Goal: Task Accomplishment & Management: Manage account settings

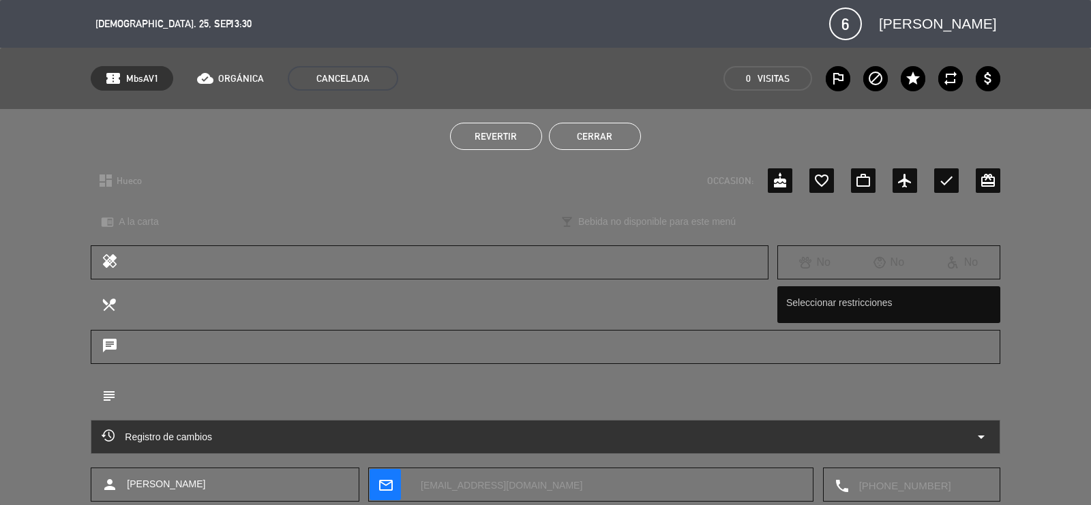
click at [591, 148] on button "Cerrar" at bounding box center [595, 136] width 92 height 27
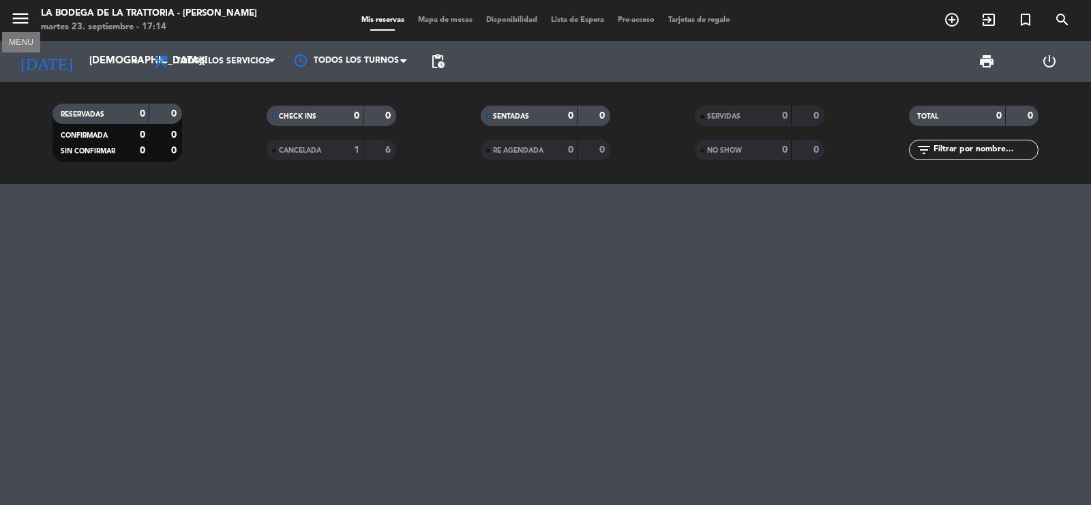
click at [23, 17] on icon "menu" at bounding box center [20, 18] width 20 height 20
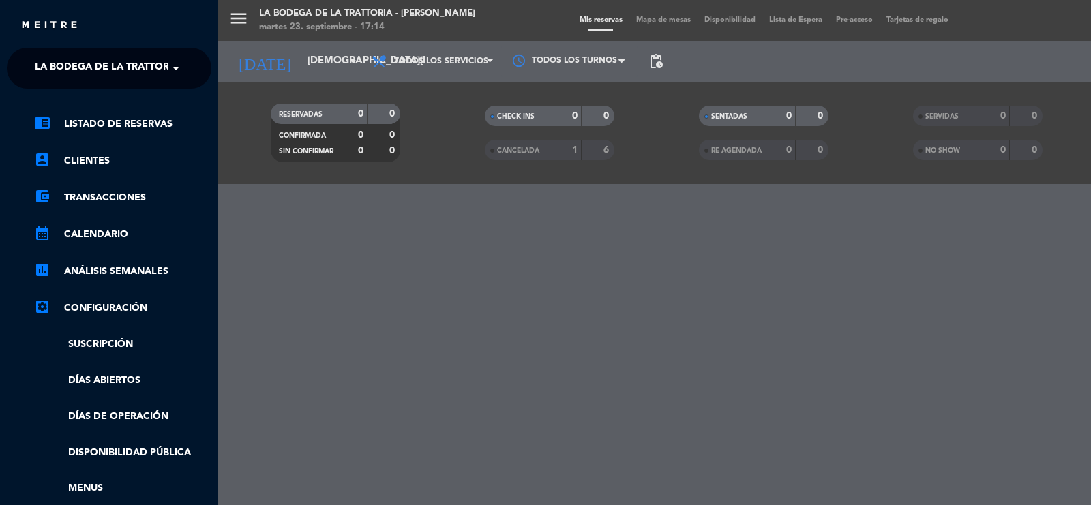
click at [176, 72] on span at bounding box center [179, 68] width 23 height 29
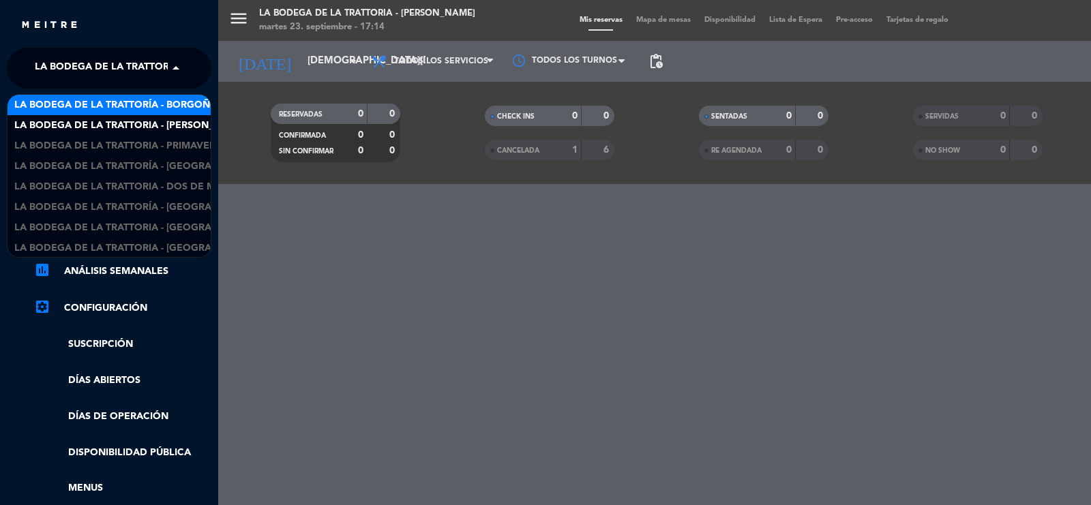
click at [168, 100] on span "La Bodega de la Trattoría - Borgoño" at bounding box center [116, 106] width 204 height 16
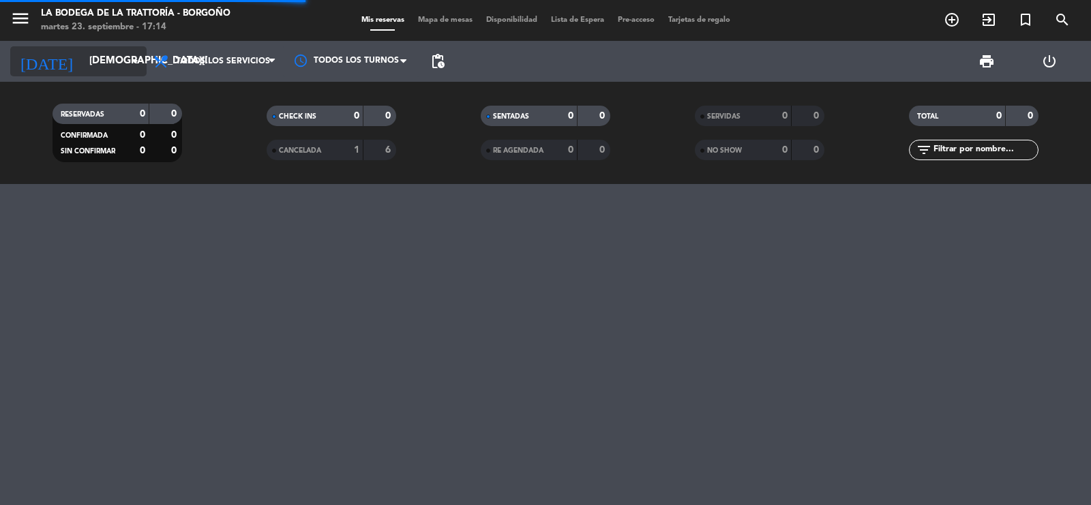
click at [83, 56] on input "[DEMOGRAPHIC_DATA][DATE]" at bounding box center [149, 61] width 132 height 26
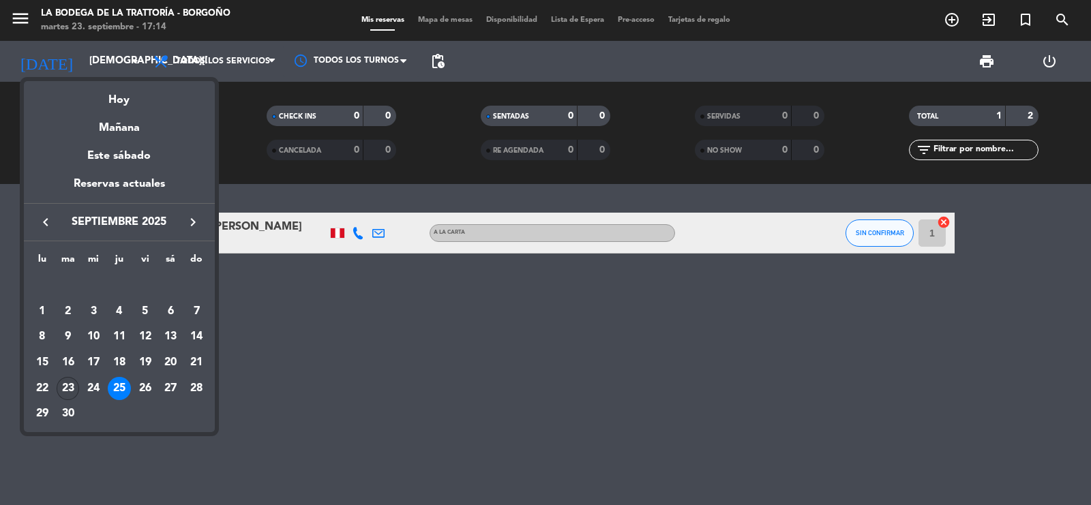
click at [72, 389] on div "23" at bounding box center [68, 388] width 23 height 23
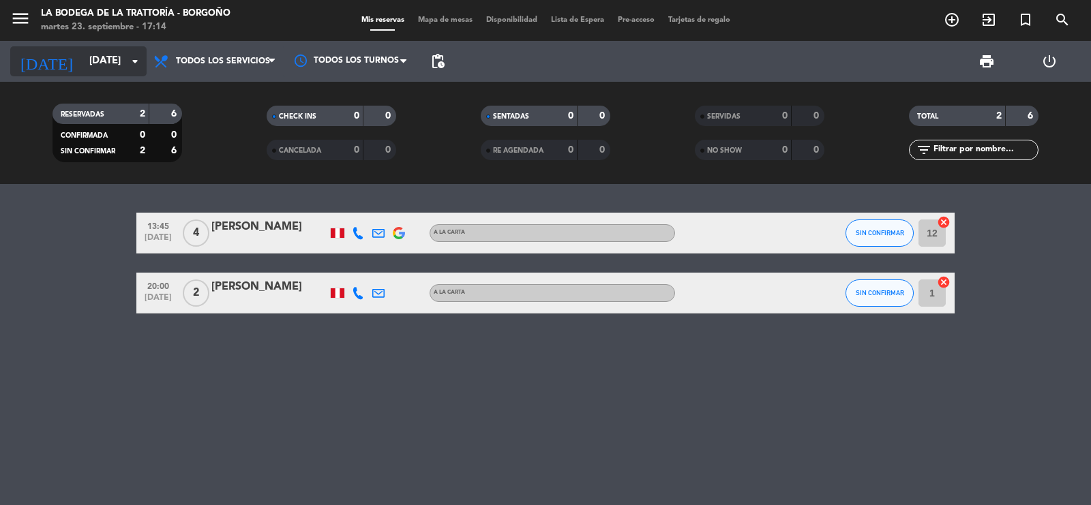
click at [134, 66] on icon "arrow_drop_down" at bounding box center [135, 61] width 16 height 16
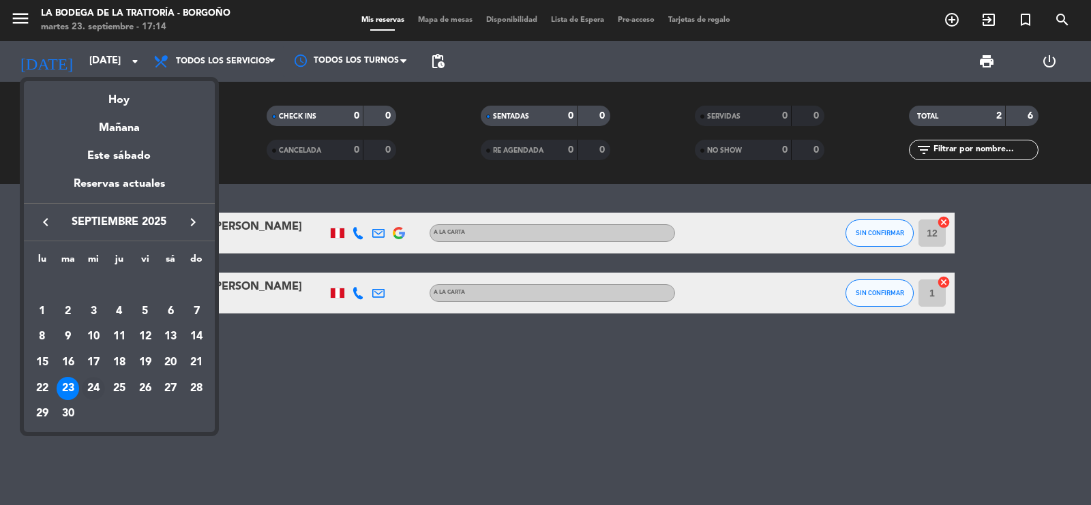
click at [83, 386] on div "24" at bounding box center [93, 388] width 23 height 23
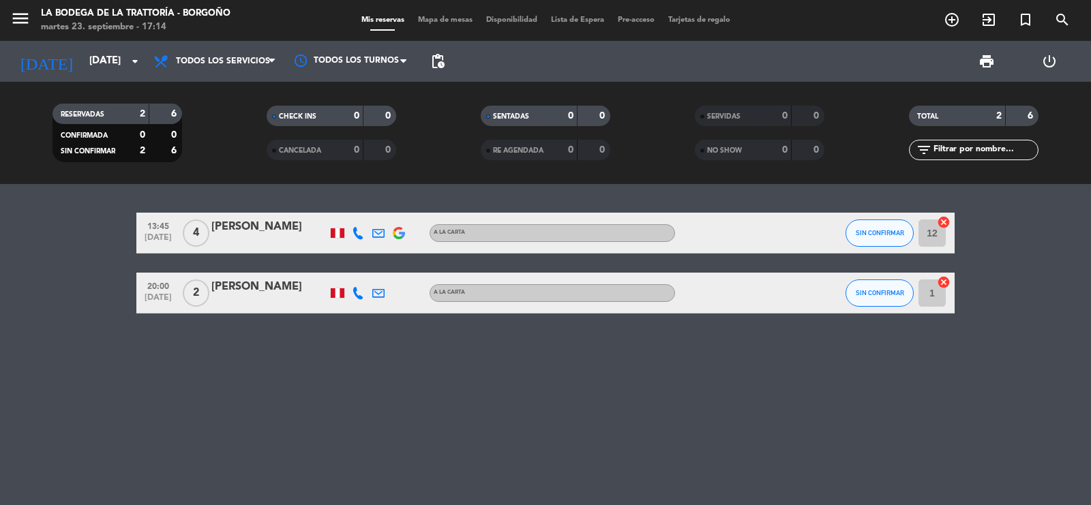
type input "[DATE]"
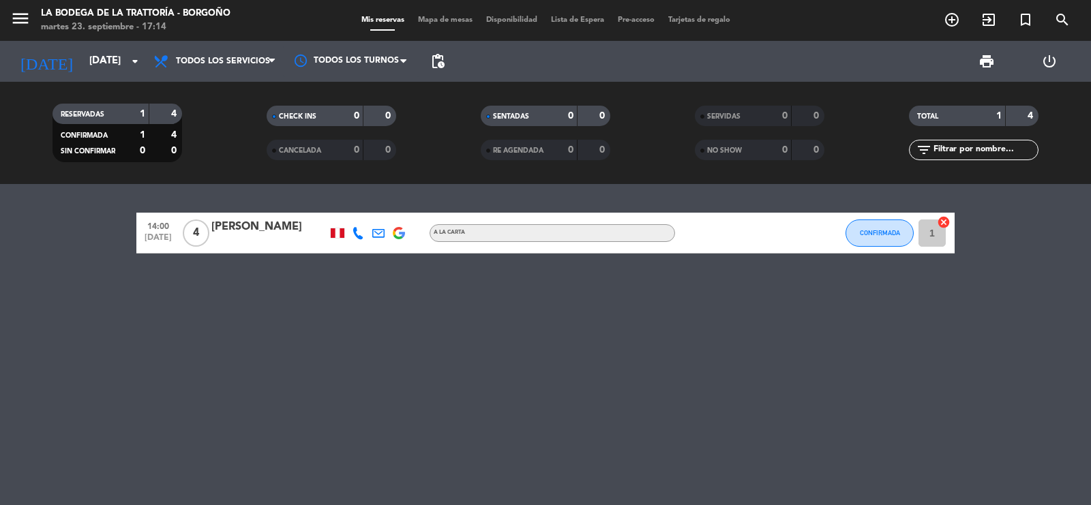
click at [50, 283] on div "14:00 [DATE] 4 [PERSON_NAME] A la carta CONFIRMADA 1 cancel" at bounding box center [545, 344] width 1091 height 321
click at [113, 314] on div "14:00 [DATE] 4 [PERSON_NAME] A la carta CONFIRMADA 1 cancel" at bounding box center [545, 344] width 1091 height 321
click at [87, 336] on div "14:00 [DATE] 4 [PERSON_NAME] A la carta CONFIRMADA 1 cancel" at bounding box center [545, 344] width 1091 height 321
click at [33, 20] on span "menu" at bounding box center [25, 21] width 31 height 32
click at [20, 23] on icon "menu" at bounding box center [20, 18] width 20 height 20
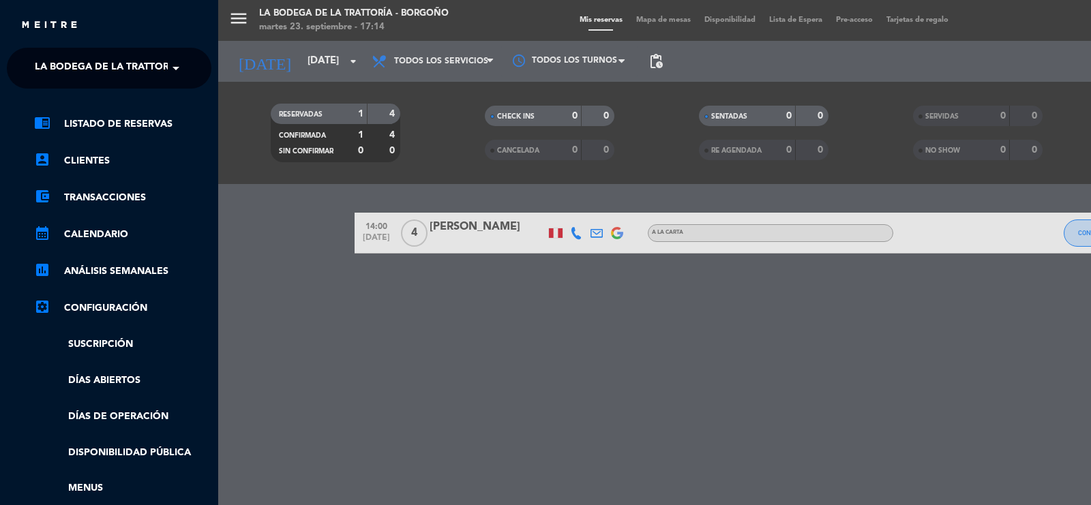
click at [170, 79] on span at bounding box center [179, 68] width 23 height 29
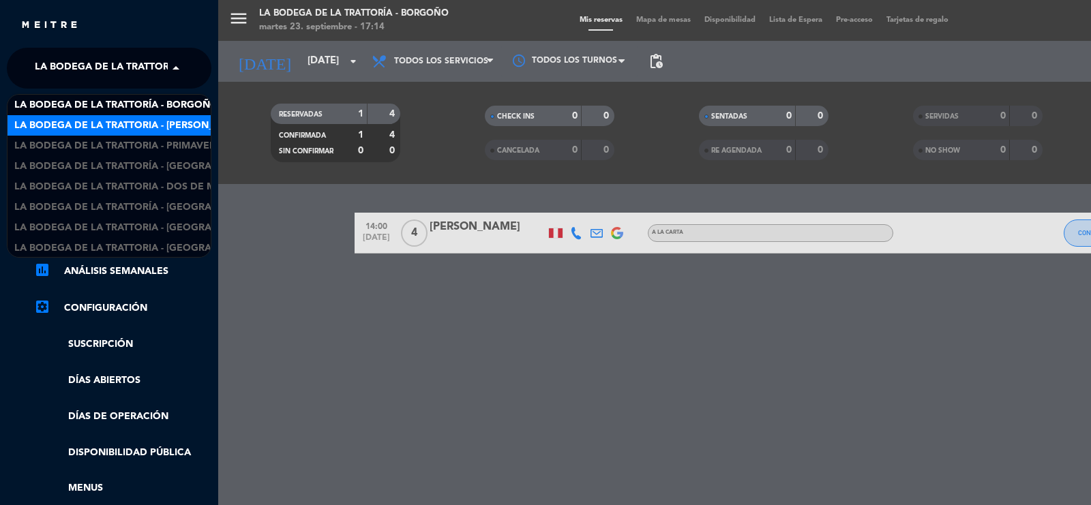
click at [167, 131] on span "La Bodega de la Trattoria - [PERSON_NAME]" at bounding box center [129, 126] width 231 height 16
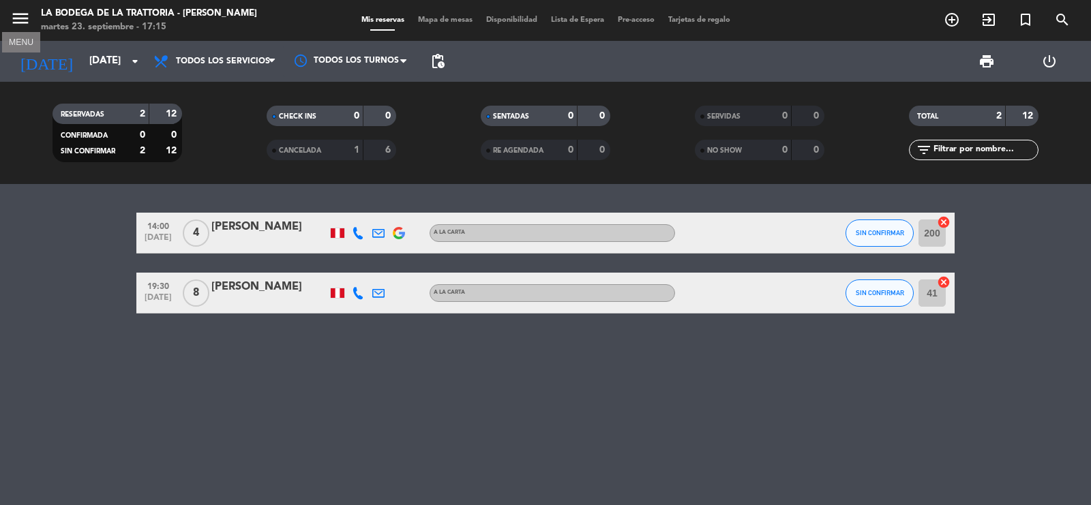
click at [17, 23] on icon "menu" at bounding box center [20, 18] width 20 height 20
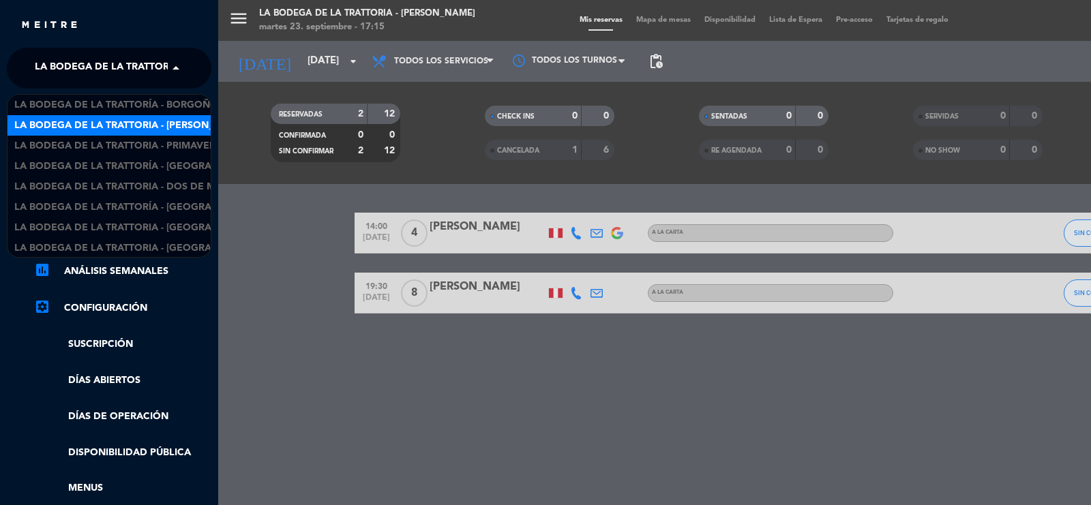
click at [175, 72] on span at bounding box center [179, 68] width 23 height 29
click at [172, 118] on span "La Bodega de la Trattoria - Primavera" at bounding box center [118, 126] width 208 height 16
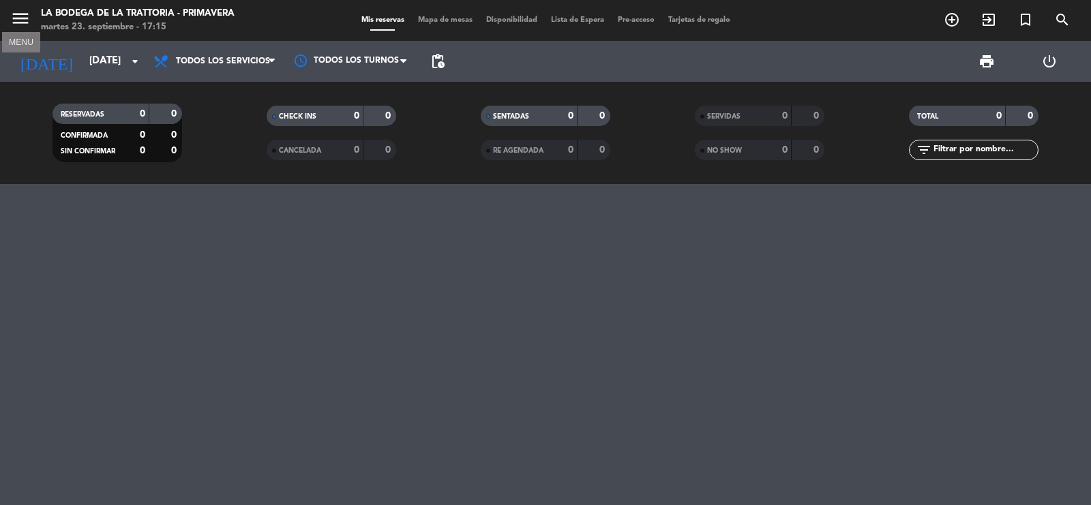
click at [16, 16] on icon "menu" at bounding box center [20, 18] width 20 height 20
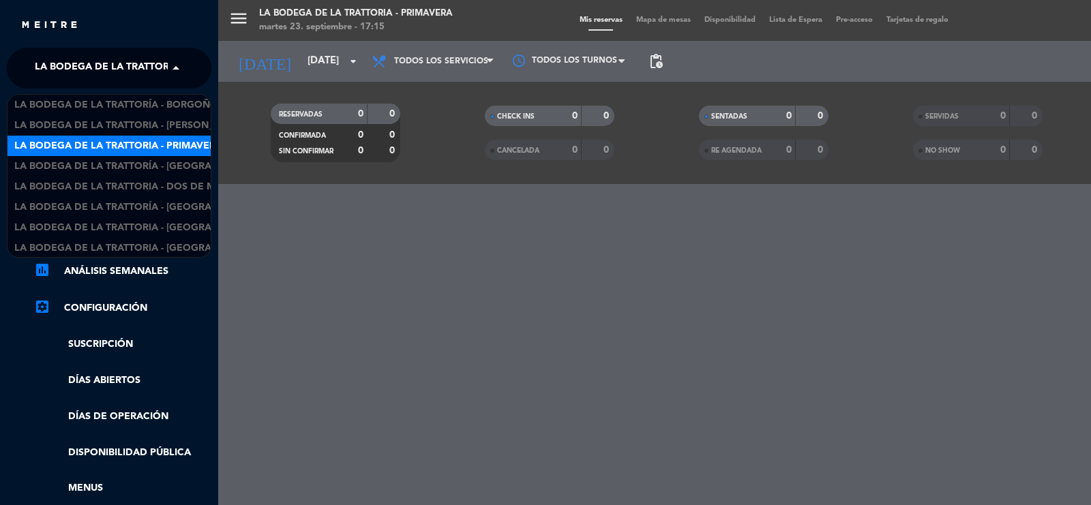
click at [176, 62] on span at bounding box center [179, 68] width 23 height 29
click at [179, 142] on span "La Bodega de la Trattoría - [GEOGRAPHIC_DATA]" at bounding box center [140, 145] width 253 height 16
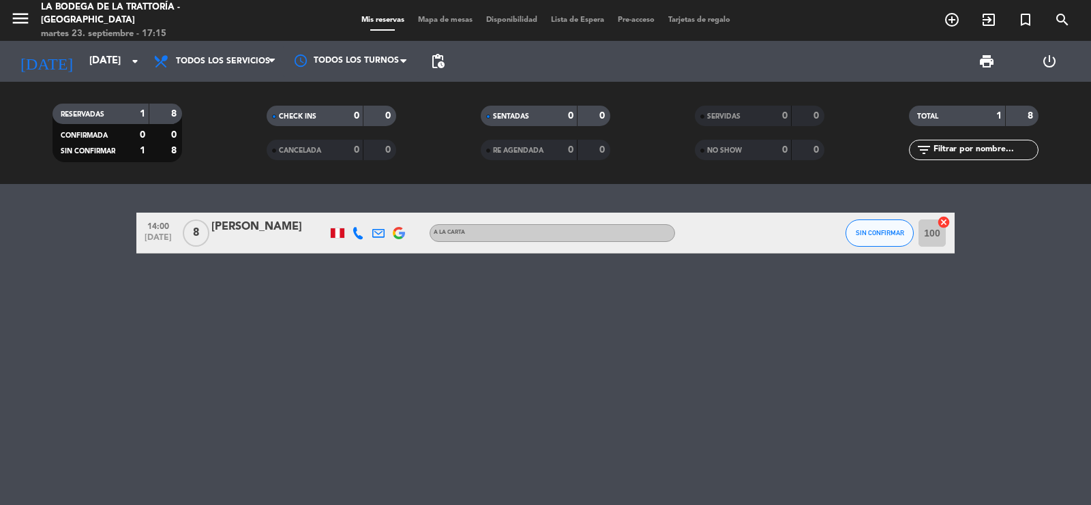
click at [80, 293] on div "14:00 [DATE] 8 [PERSON_NAME] A la carta SIN CONFIRMAR 100 cancel" at bounding box center [545, 344] width 1091 height 321
click at [75, 284] on div "14:00 [DATE] 8 [PERSON_NAME] A la carta SIN CONFIRMAR 100 cancel" at bounding box center [545, 344] width 1091 height 321
click at [15, 19] on icon "menu" at bounding box center [20, 18] width 20 height 20
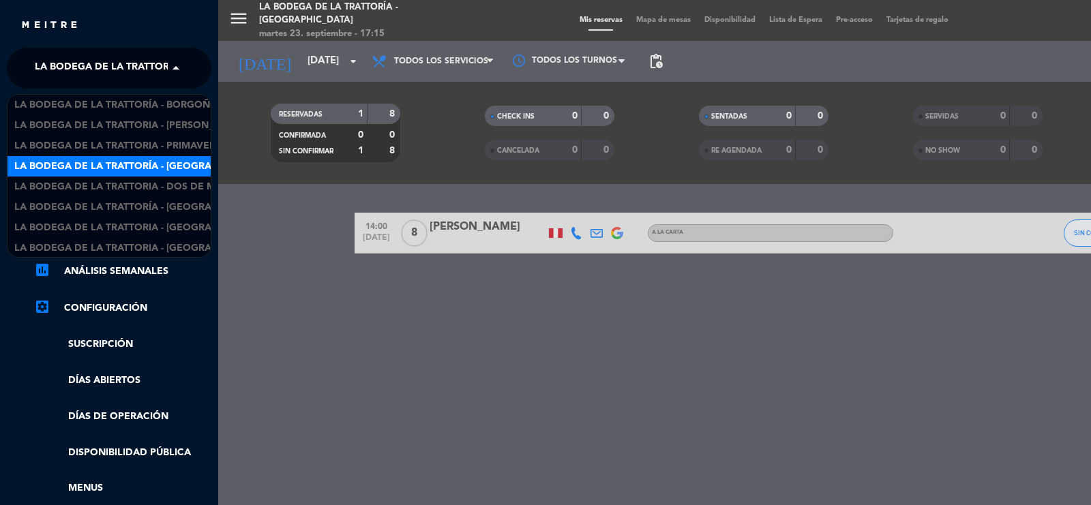
click at [164, 63] on span "La Bodega de la Trattoría - [GEOGRAPHIC_DATA]" at bounding box center [161, 68] width 253 height 29
click at [172, 169] on span "La Bodega de la Trattoria - Dos de Mayo" at bounding box center [125, 166] width 222 height 16
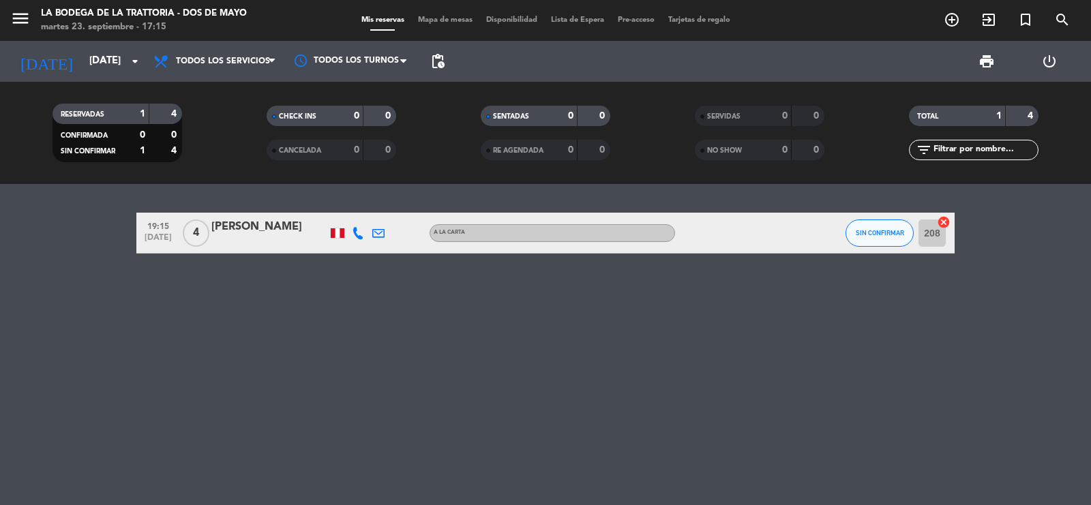
click at [91, 309] on div "19:15 [DATE] 4 [PERSON_NAME] A la carta SIN CONFIRMAR 208 cancel" at bounding box center [545, 344] width 1091 height 321
click at [25, 18] on icon "menu" at bounding box center [20, 18] width 20 height 20
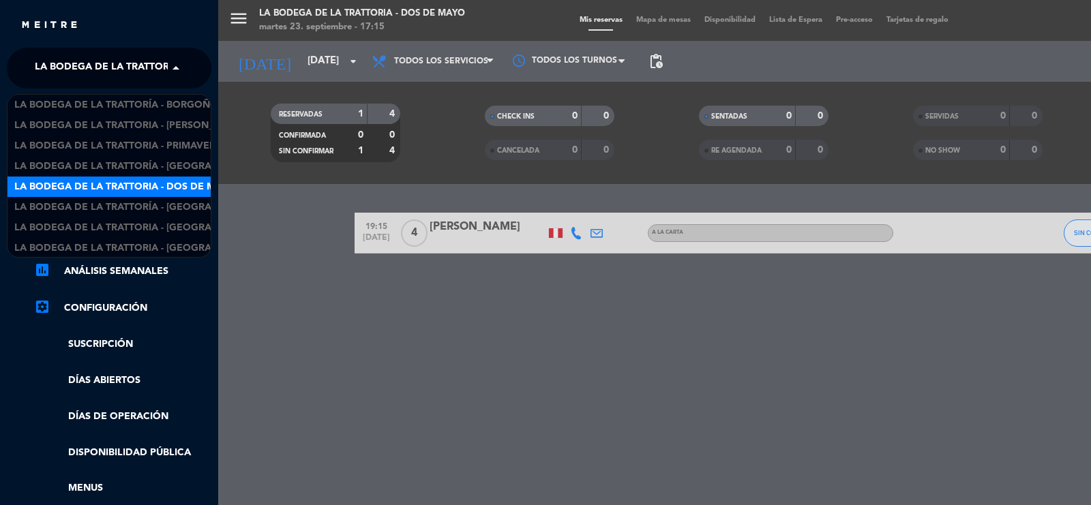
click at [182, 67] on span at bounding box center [179, 68] width 23 height 29
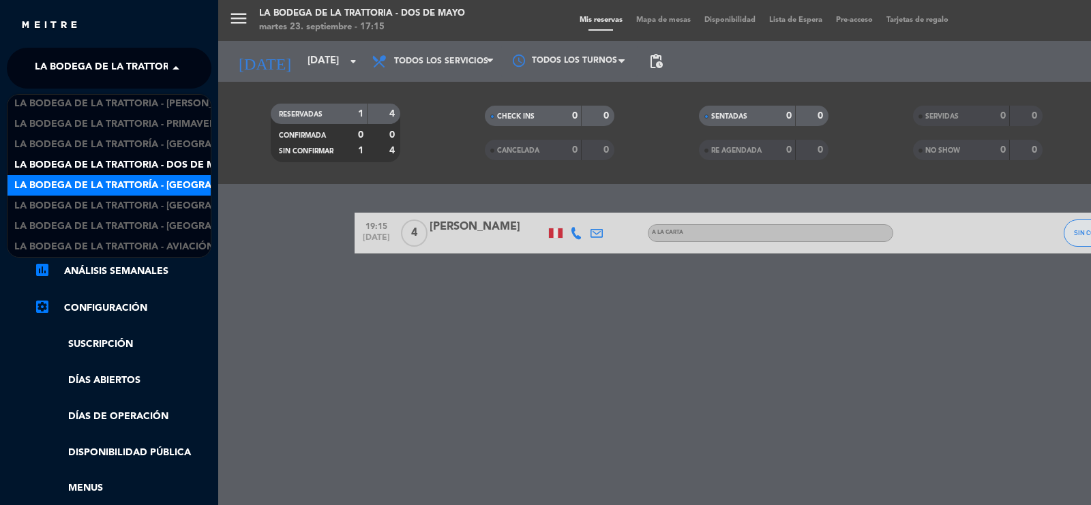
click at [167, 184] on span "La Bodega de la Trattoría - [GEOGRAPHIC_DATA][PERSON_NAME]" at bounding box center [180, 186] width 332 height 16
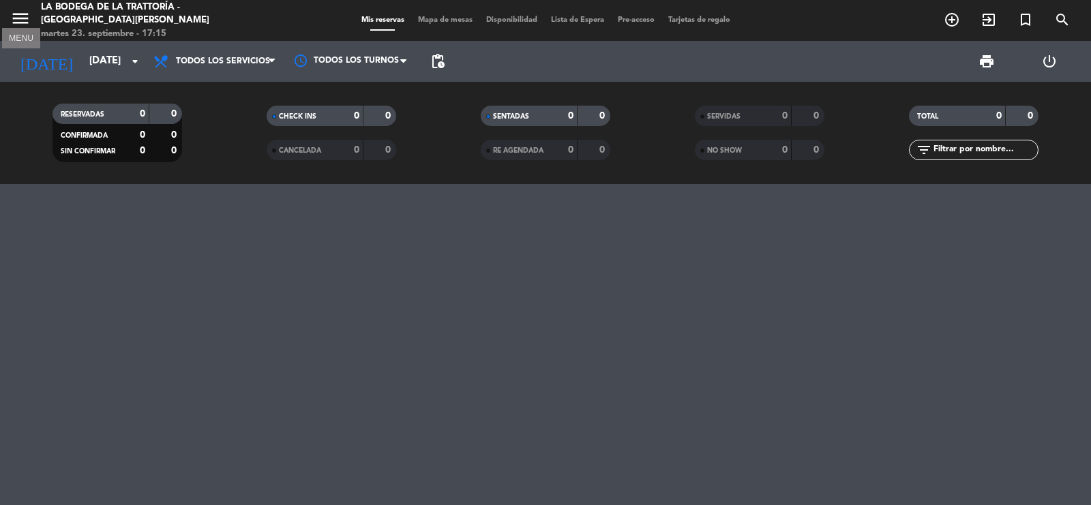
click at [12, 17] on icon "menu" at bounding box center [20, 18] width 20 height 20
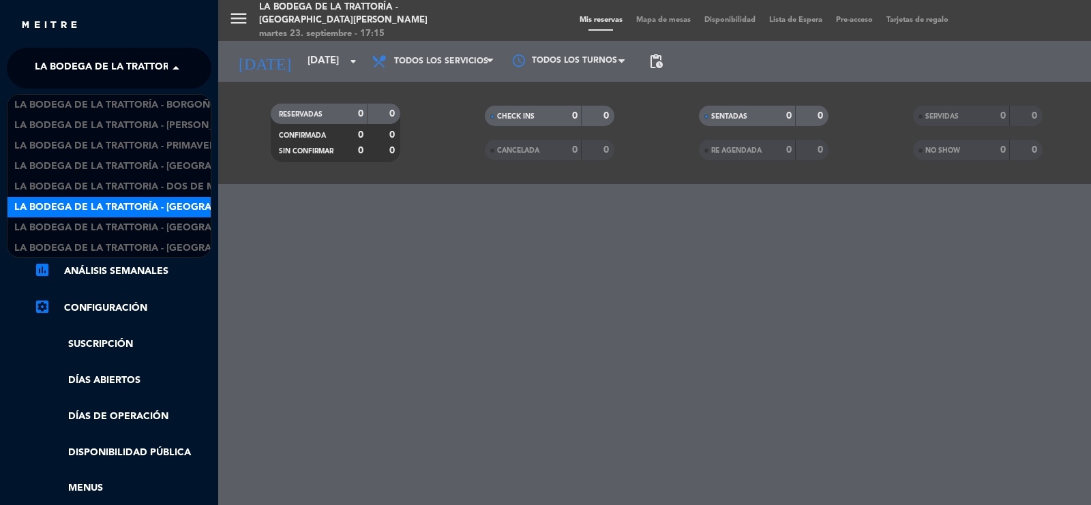
click at [159, 80] on span "La Bodega de la Trattoría - [GEOGRAPHIC_DATA][PERSON_NAME]" at bounding box center [201, 68] width 332 height 29
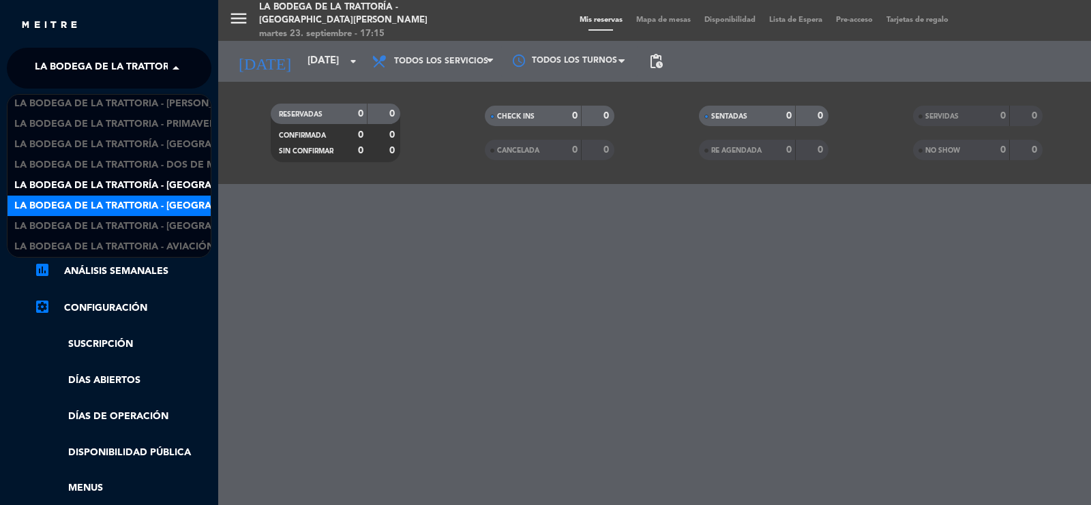
click at [183, 206] on span "La Bodega de la Trattoria - [GEOGRAPHIC_DATA]" at bounding box center [140, 206] width 253 height 16
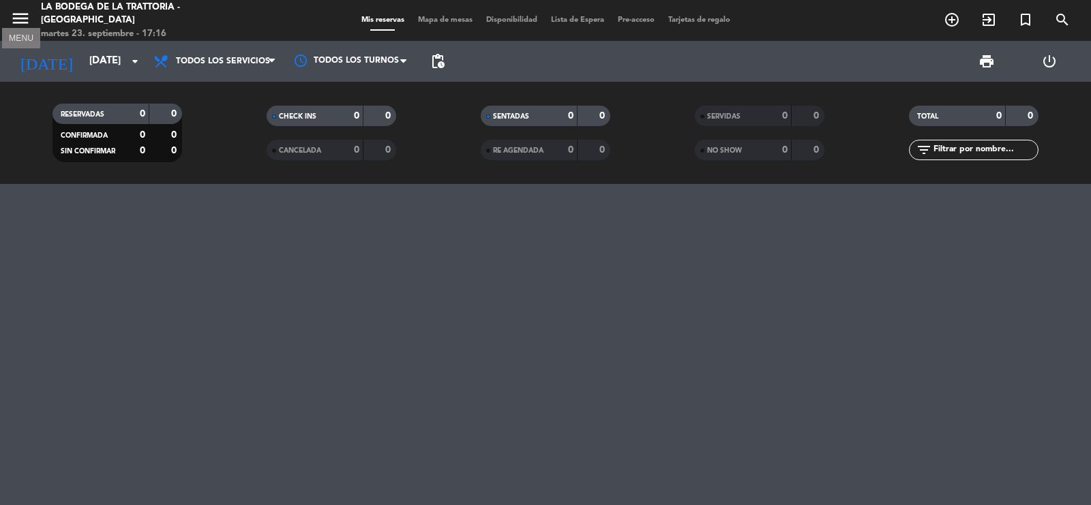
click at [21, 25] on icon "menu" at bounding box center [20, 18] width 20 height 20
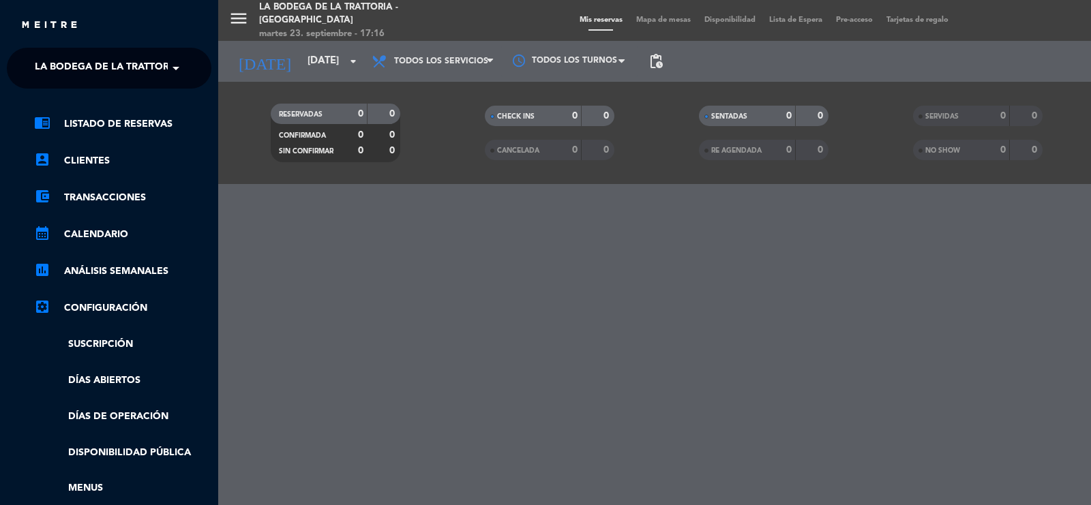
click at [182, 63] on span at bounding box center [179, 68] width 23 height 29
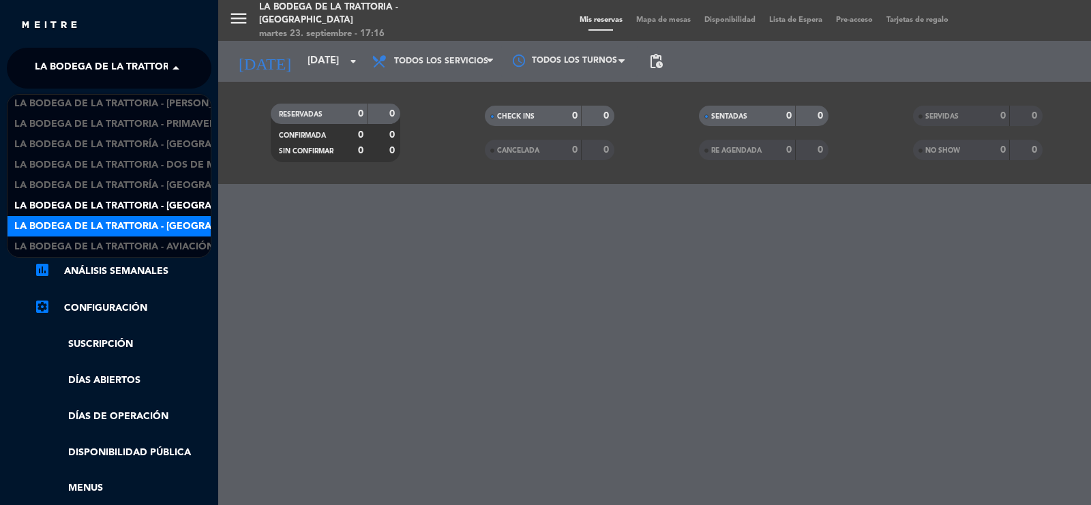
click at [176, 223] on span "La Bodega de la Trattoria - [GEOGRAPHIC_DATA][PERSON_NAME]" at bounding box center [180, 227] width 332 height 16
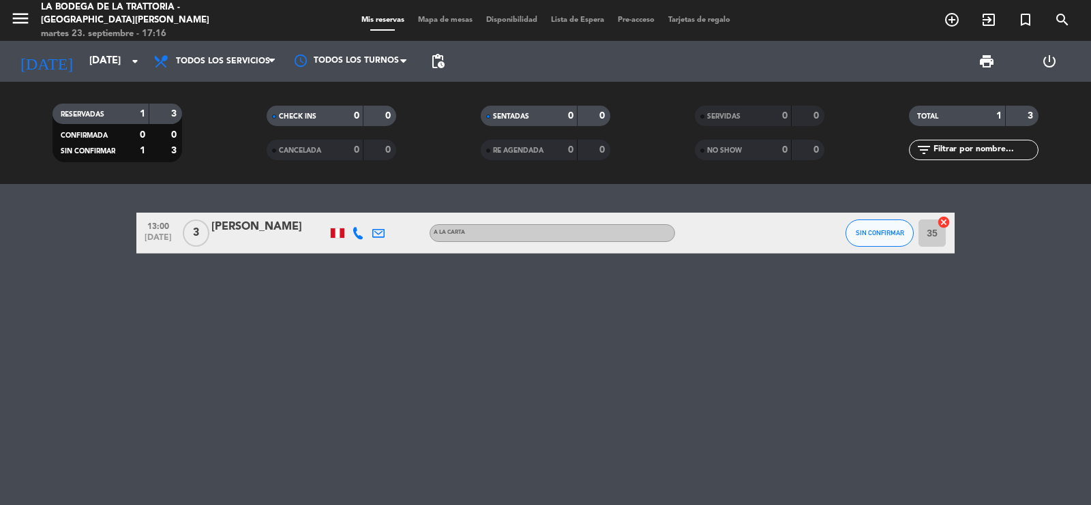
click at [85, 285] on div "13:00 [DATE] 3 [PERSON_NAME] A la carta SIN CONFIRMAR 35 cancel" at bounding box center [545, 344] width 1091 height 321
click at [21, 19] on icon "menu" at bounding box center [20, 18] width 20 height 20
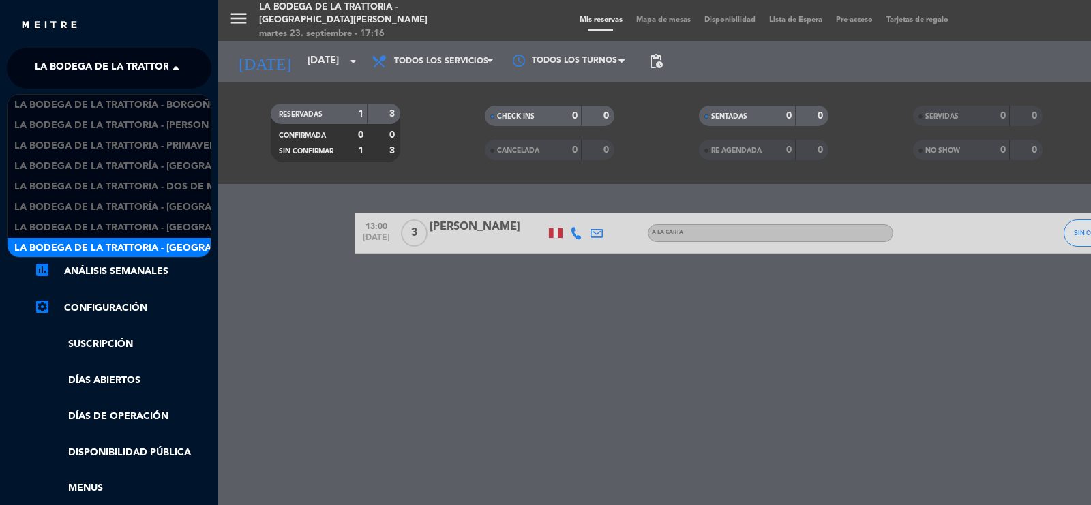
click at [172, 63] on span at bounding box center [179, 68] width 23 height 29
click at [190, 246] on span "La Bodega de la Trattoria - Aviación" at bounding box center [114, 247] width 200 height 16
